Goal: Transaction & Acquisition: Obtain resource

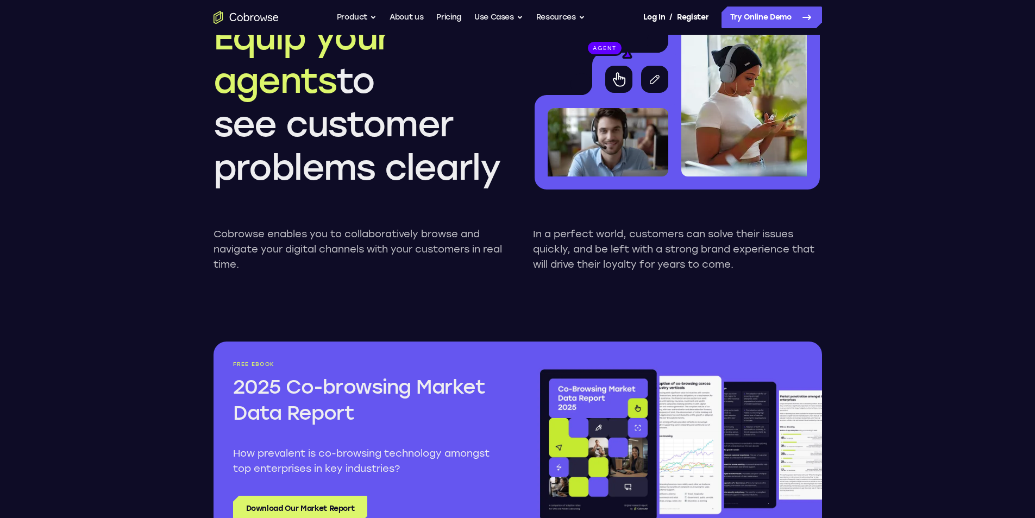
scroll to position [1032, 0]
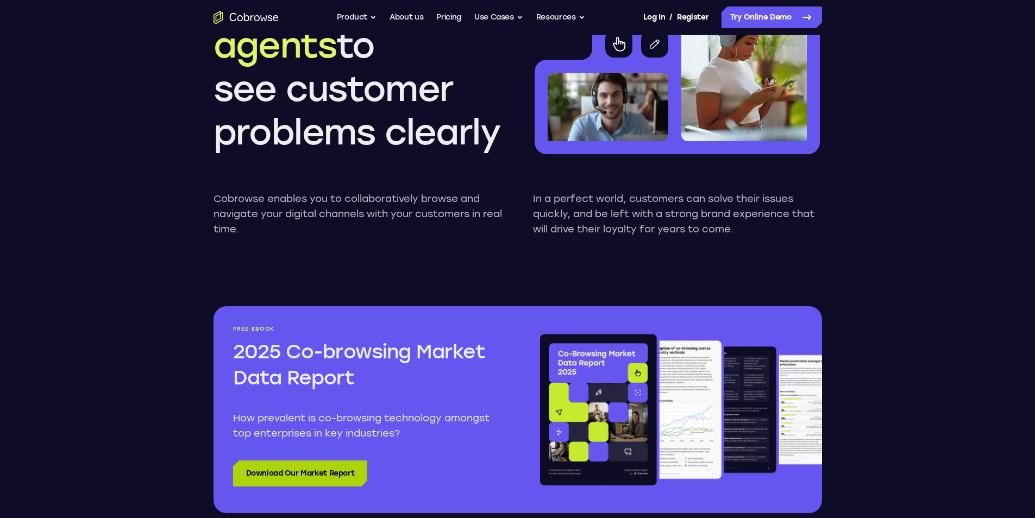
click at [297, 479] on link "Download Our Market Report" at bounding box center [300, 474] width 135 height 26
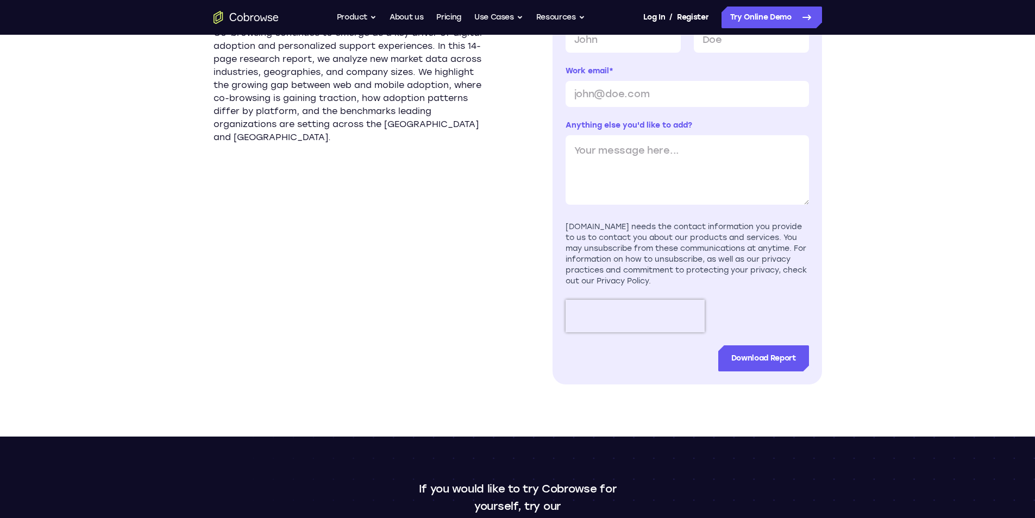
scroll to position [543, 0]
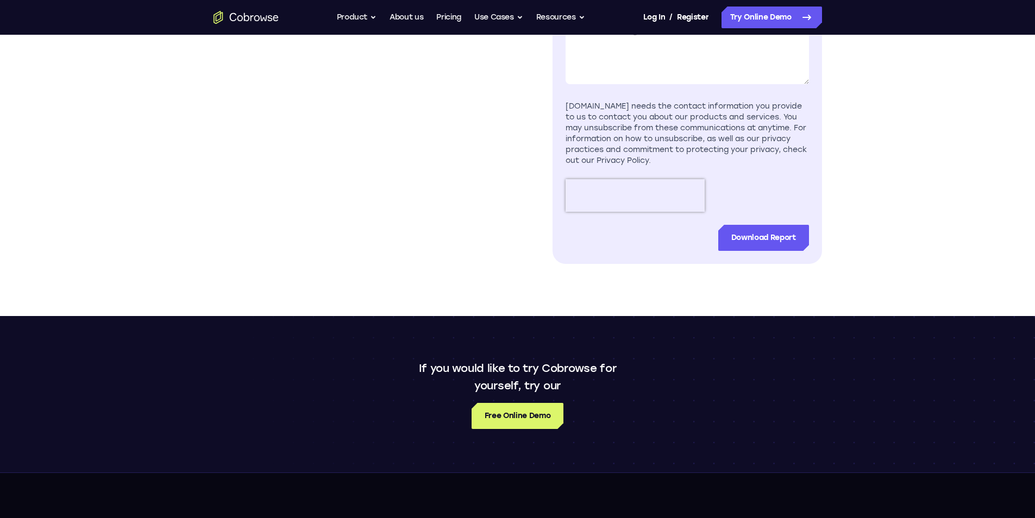
click at [431, 108] on section "New data from 500,000 companies reveals distinct patterns across web and mobile…" at bounding box center [347, 49] width 269 height 430
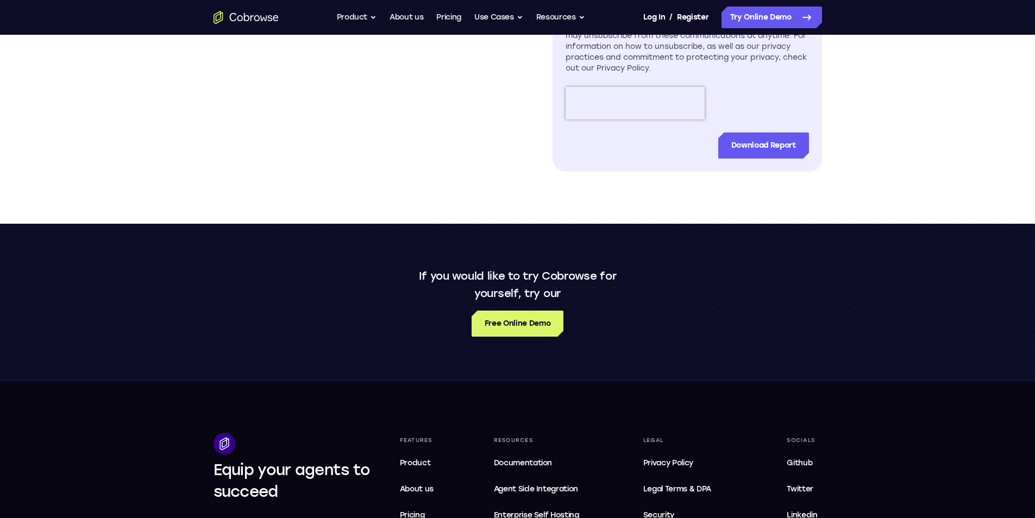
scroll to position [652, 0]
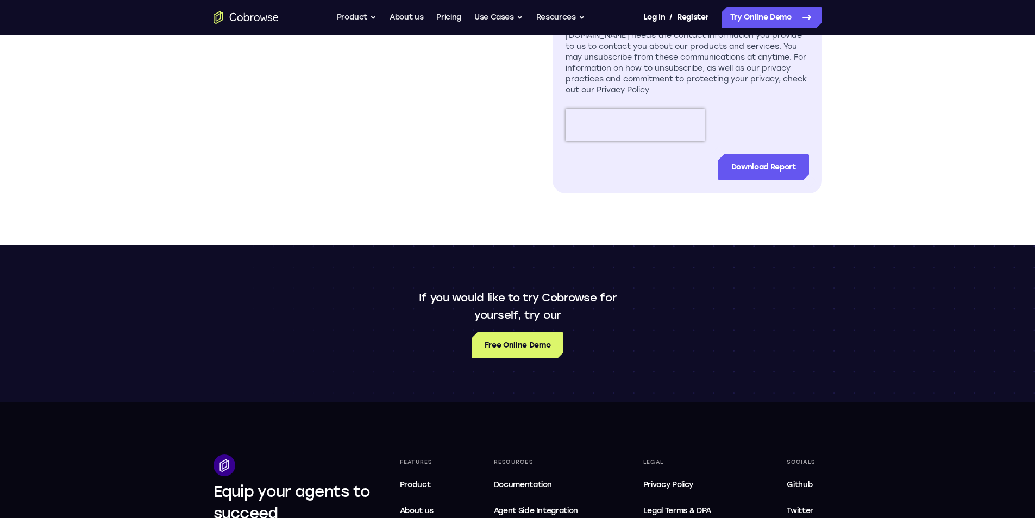
scroll to position [597, 0]
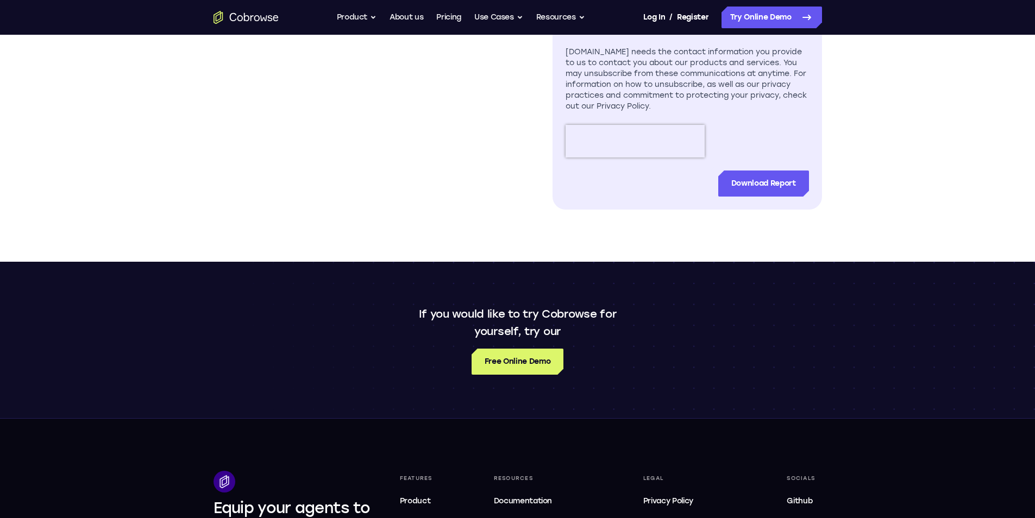
click at [690, 181] on div "Download Report" at bounding box center [686, 184] width 243 height 26
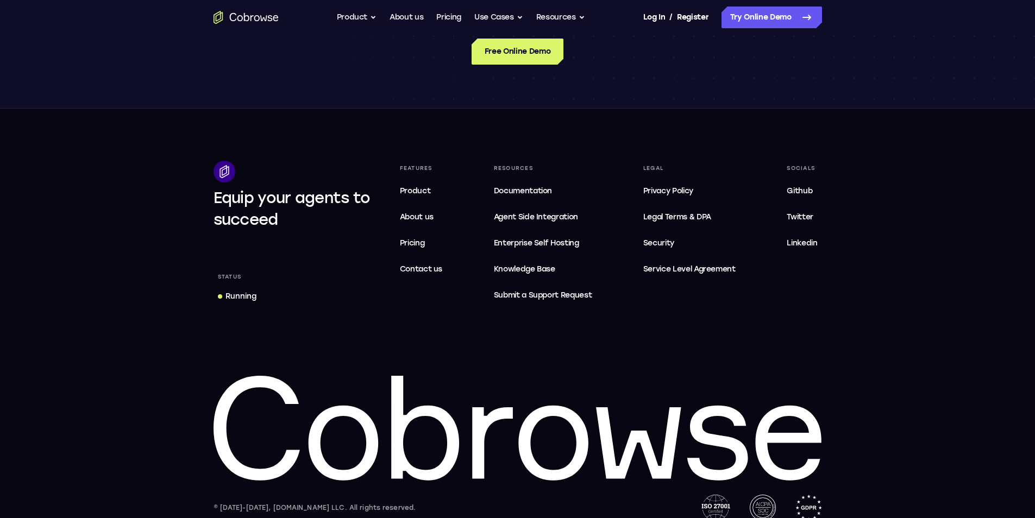
scroll to position [923, 0]
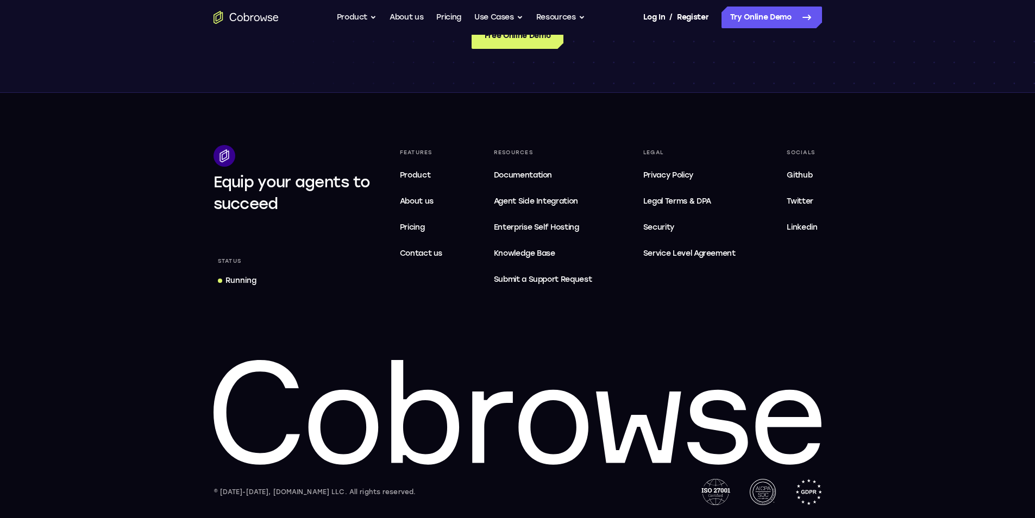
click at [615, 206] on div "Features Product About us Pricing Contact us Resources Documentation Agent Inte…" at bounding box center [608, 218] width 426 height 146
click at [668, 184] on link "Privacy Policy" at bounding box center [689, 176] width 101 height 22
